Goal: Task Accomplishment & Management: Use online tool/utility

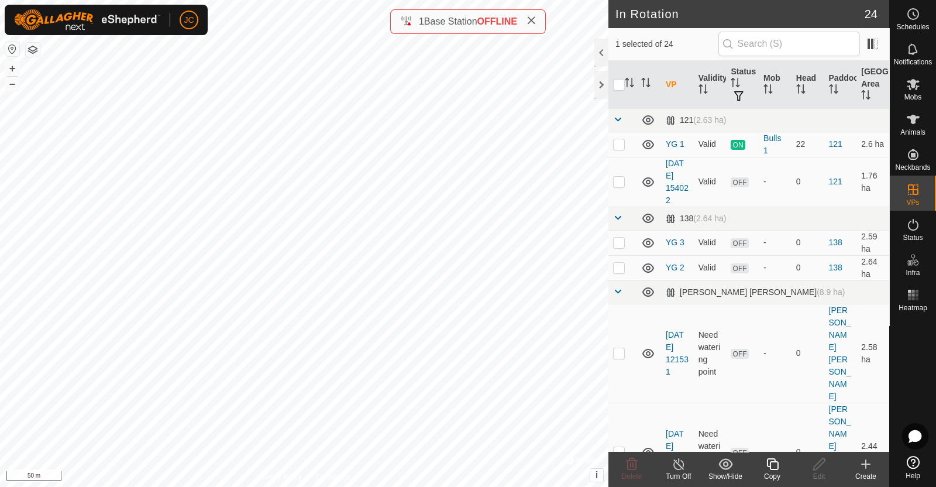
checkbox input "false"
checkbox input "true"
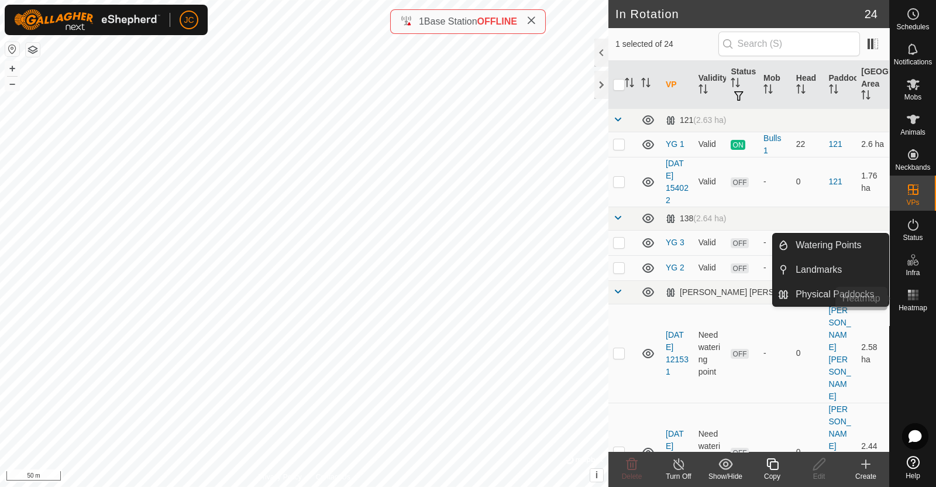
click at [915, 297] on rect at bounding box center [916, 298] width 3 height 3
